Goal: Task Accomplishment & Management: Manage account settings

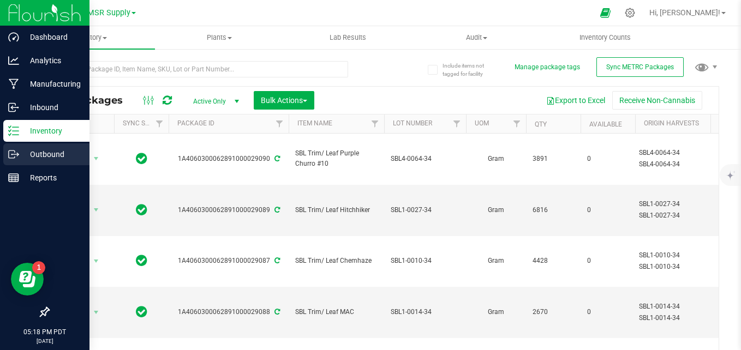
click at [23, 151] on p "Outbound" at bounding box center [51, 154] width 65 height 13
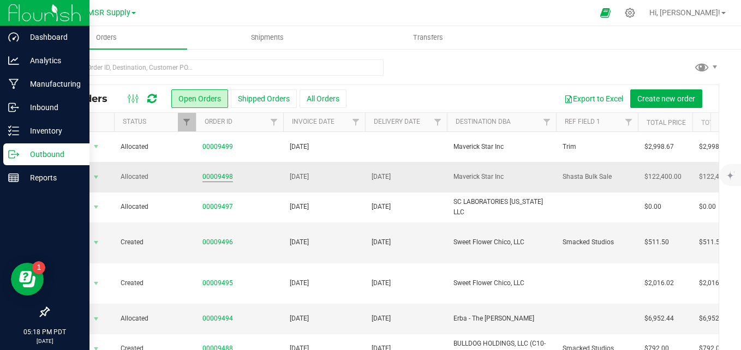
click at [214, 177] on link "00009498" at bounding box center [217, 177] width 31 height 10
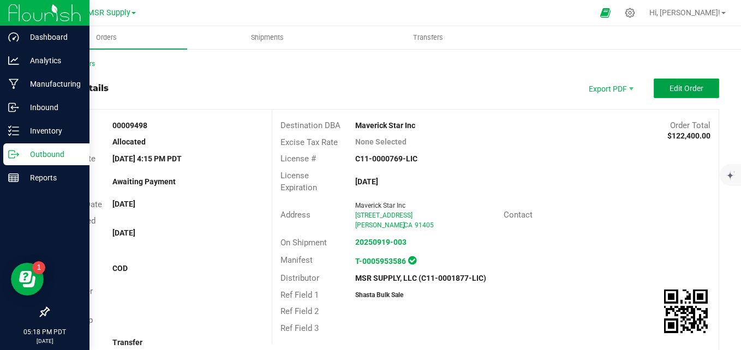
click at [670, 91] on span "Edit Order" at bounding box center [687, 88] width 34 height 9
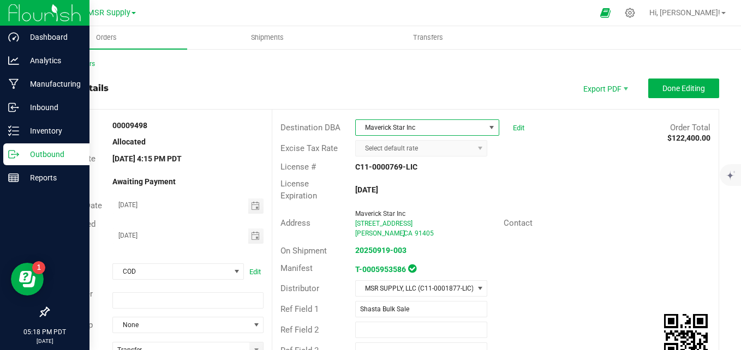
click at [469, 124] on span "Maverick Star Inc" at bounding box center [420, 127] width 129 height 15
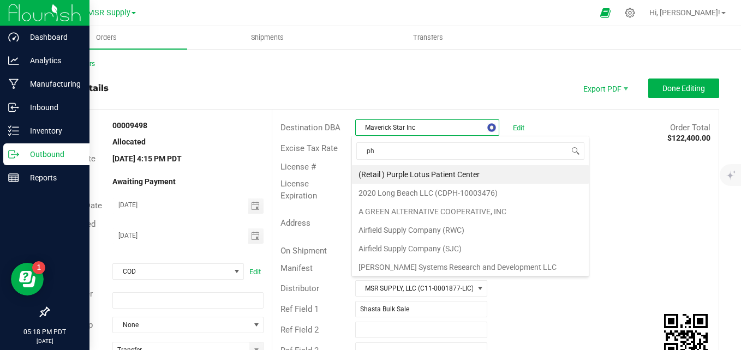
type input "phi"
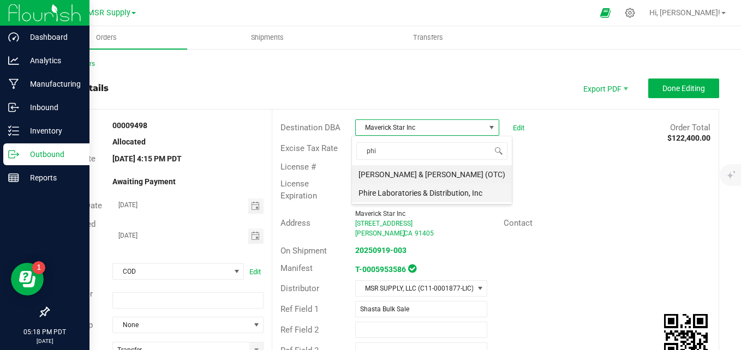
click at [427, 188] on li "Phire Laboratories & Distribution, Inc" at bounding box center [432, 193] width 160 height 19
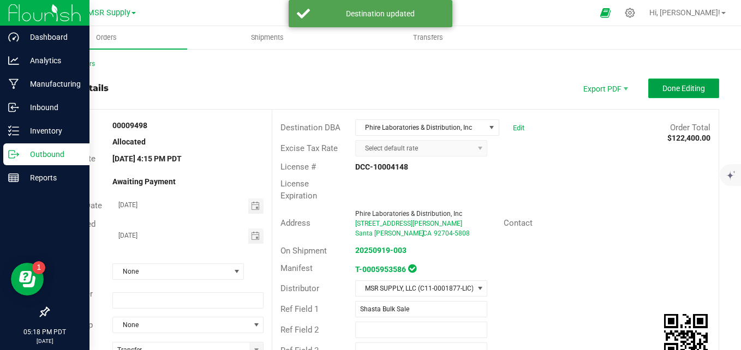
click at [665, 86] on span "Done Editing" at bounding box center [683, 88] width 43 height 9
